Goal: Information Seeking & Learning: Learn about a topic

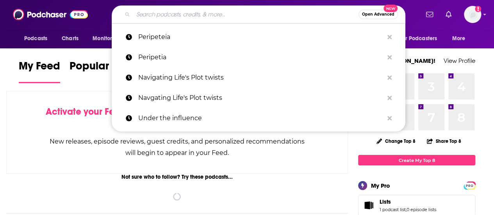
click at [205, 16] on input "Search podcasts, credits, & more..." at bounding box center [245, 14] width 225 height 12
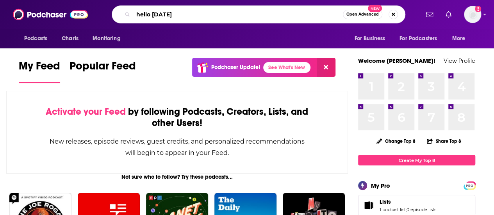
type input "hello [DATE]"
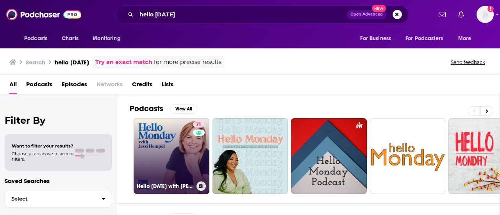
click at [173, 144] on link "71 Hello [DATE] with [PERSON_NAME]" at bounding box center [172, 156] width 76 height 76
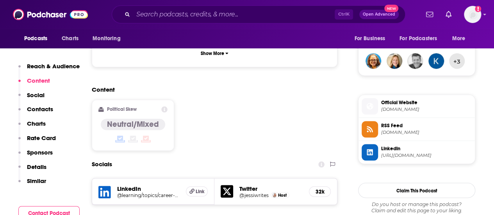
scroll to position [448, 0]
